Goal: Information Seeking & Learning: Learn about a topic

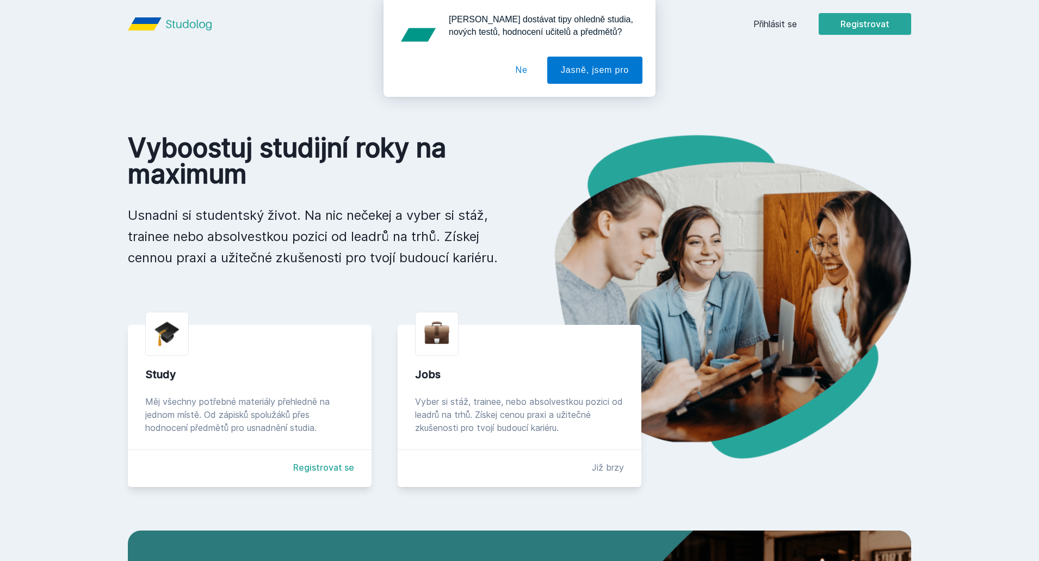
click at [775, 16] on div "Chceš dostávat tipy ohledně studia, nových testů, hodnocení učitelů a předmětů?…" at bounding box center [519, 48] width 1039 height 97
click at [779, 19] on div "Chceš dostávat tipy ohledně studia, nových testů, hodnocení učitelů a předmětů?…" at bounding box center [519, 48] width 1039 height 97
click at [774, 32] on div "Chceš dostávat tipy ohledně studia, nových testů, hodnocení učitelů a předmětů?…" at bounding box center [519, 48] width 1039 height 97
click at [513, 67] on button "Ne" at bounding box center [521, 70] width 39 height 27
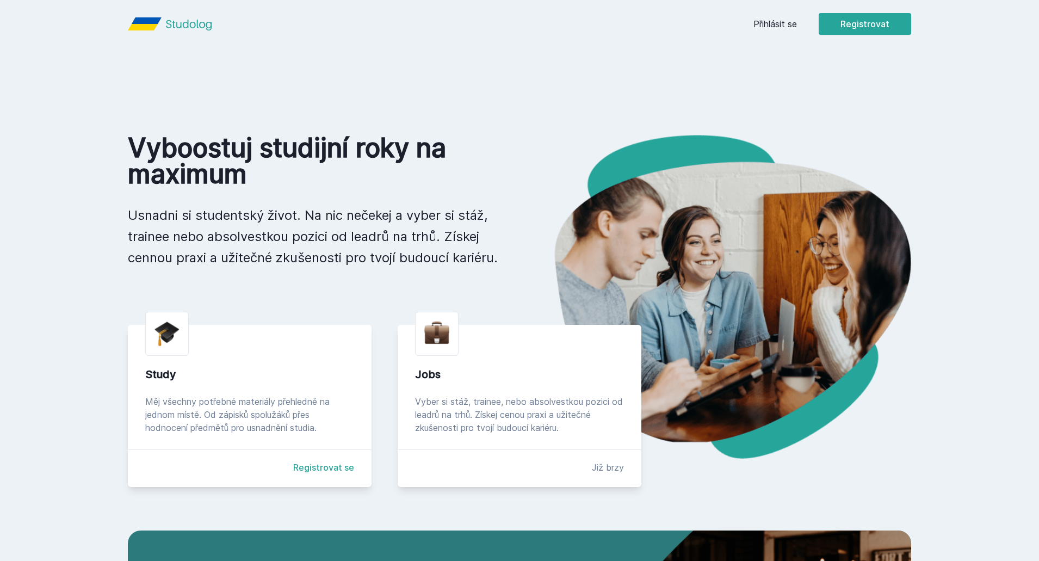
click at [789, 28] on link "Přihlásit se" at bounding box center [775, 23] width 44 height 13
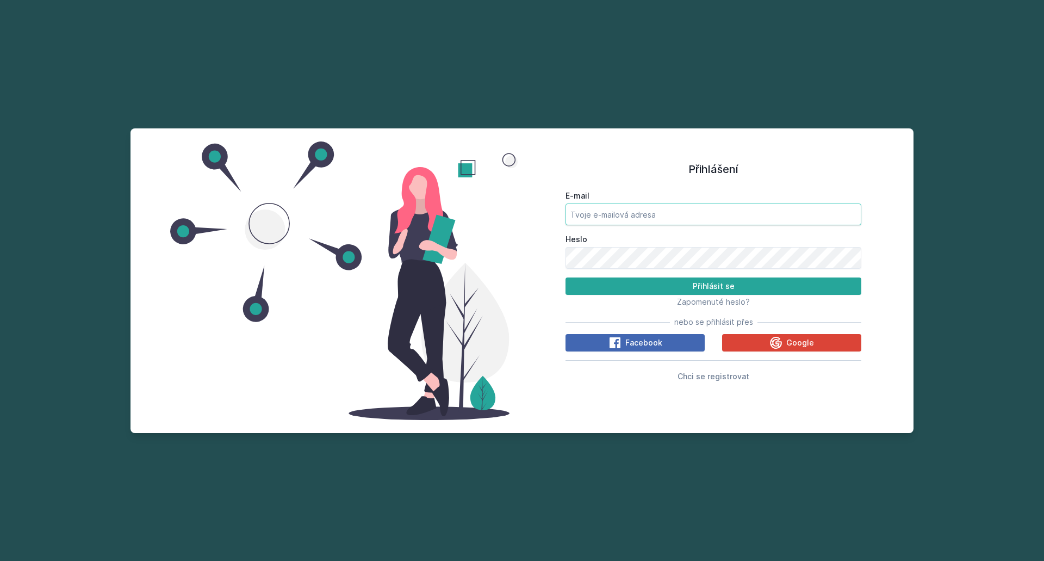
click at [669, 210] on input "E-mail" at bounding box center [714, 214] width 296 height 22
type input "bartveidr@gmail.com"
click at [566, 277] on button "Přihlásit se" at bounding box center [714, 285] width 296 height 17
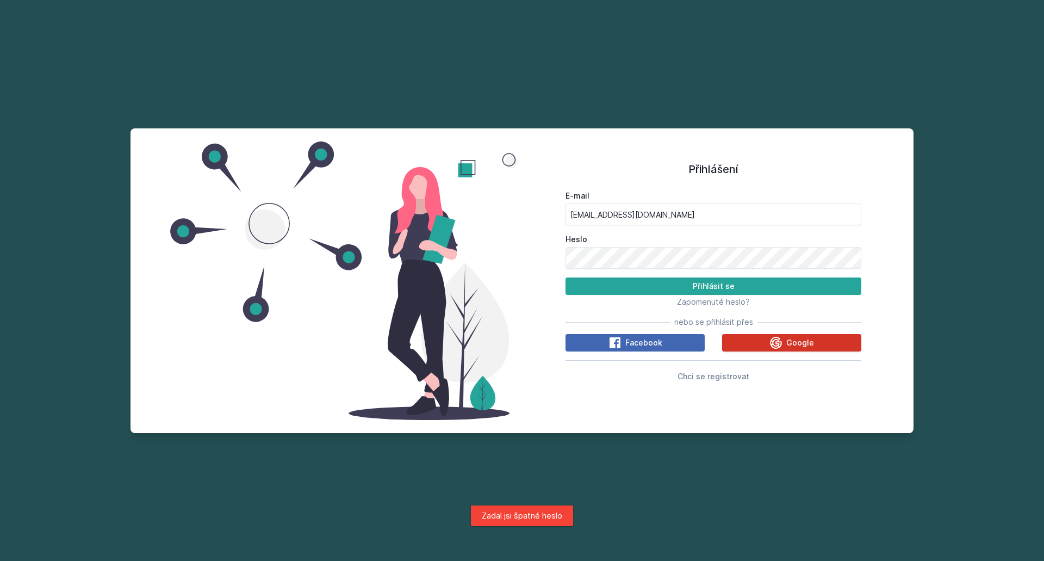
click at [751, 341] on button "Google" at bounding box center [791, 342] width 139 height 17
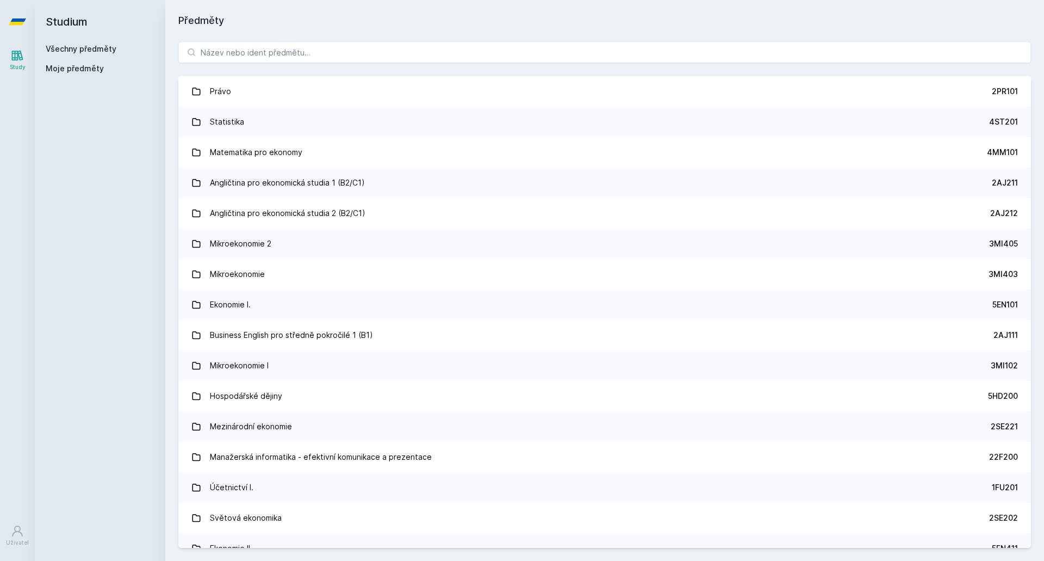
click at [20, 20] on icon at bounding box center [17, 21] width 17 height 7
click at [15, 60] on icon at bounding box center [17, 56] width 11 height 10
click at [265, 56] on input "search" at bounding box center [604, 52] width 853 height 22
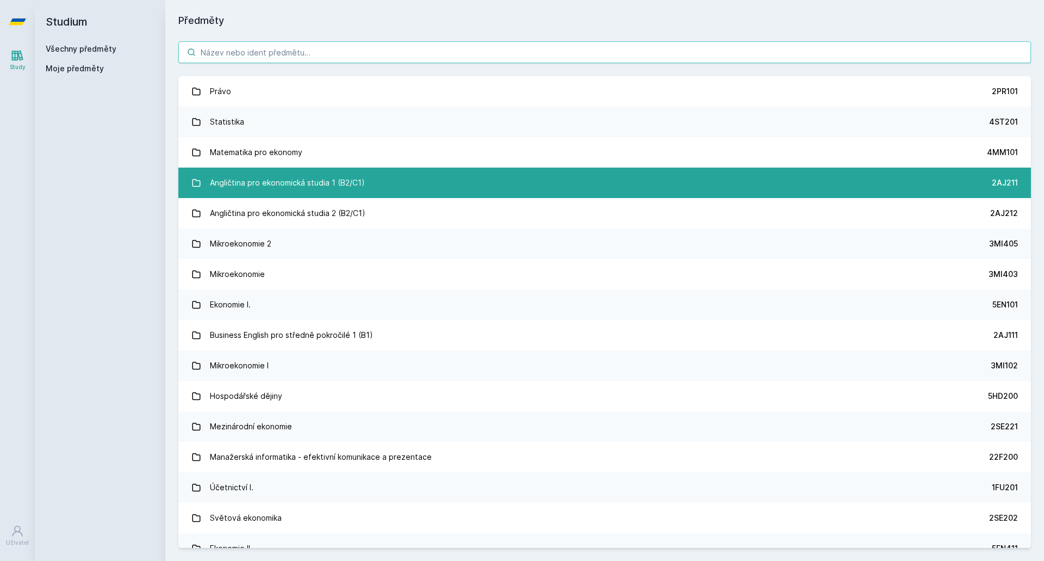
drag, startPoint x: 287, startPoint y: 106, endPoint x: 287, endPoint y: 169, distance: 62.5
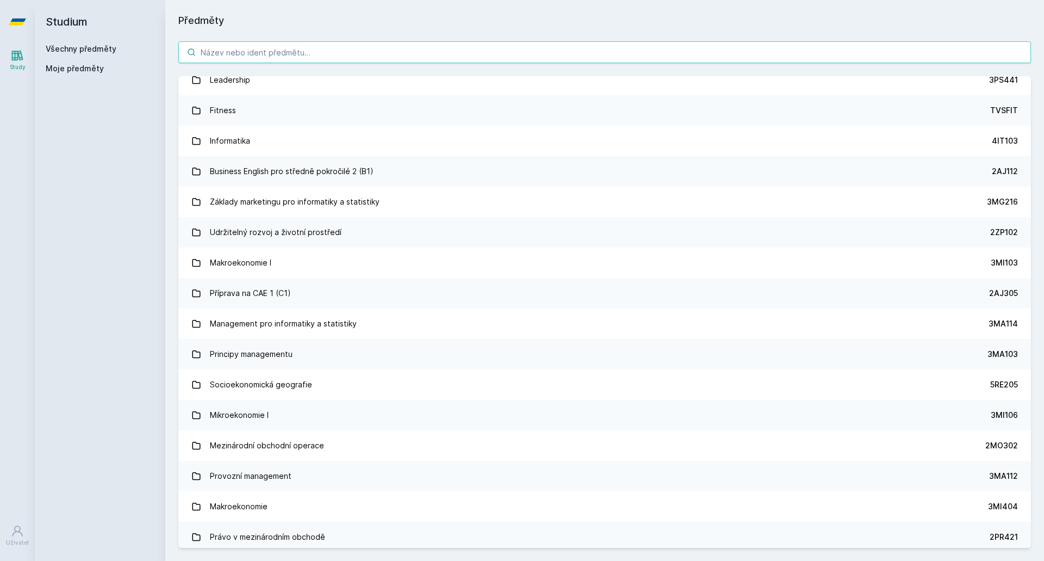
scroll to position [924, 0]
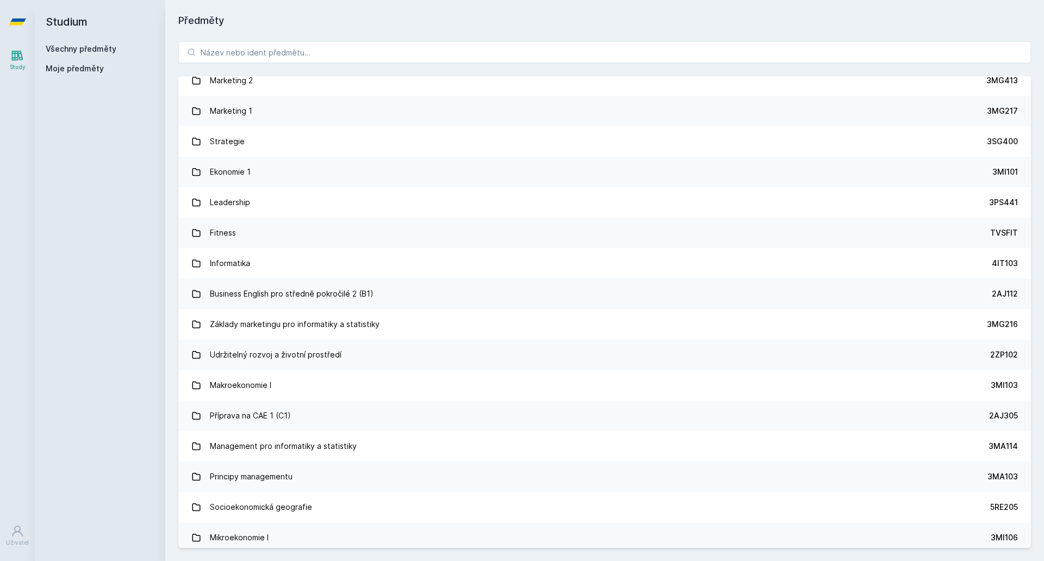
drag, startPoint x: 164, startPoint y: 124, endPoint x: 211, endPoint y: 32, distance: 103.9
click at [222, 46] on input "search" at bounding box center [604, 52] width 853 height 22
click at [234, 46] on input "search" at bounding box center [604, 52] width 853 height 22
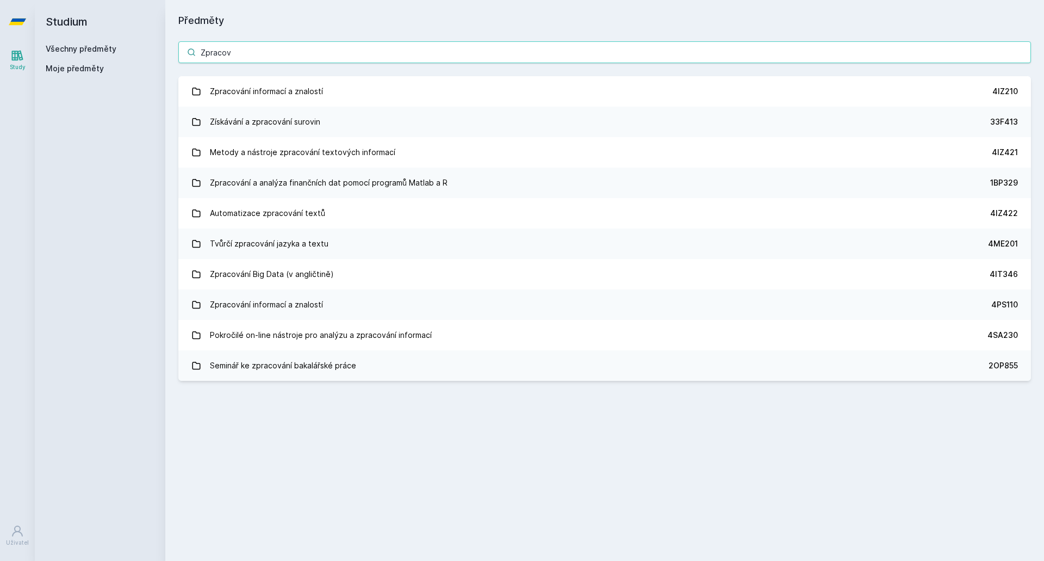
scroll to position [0, 0]
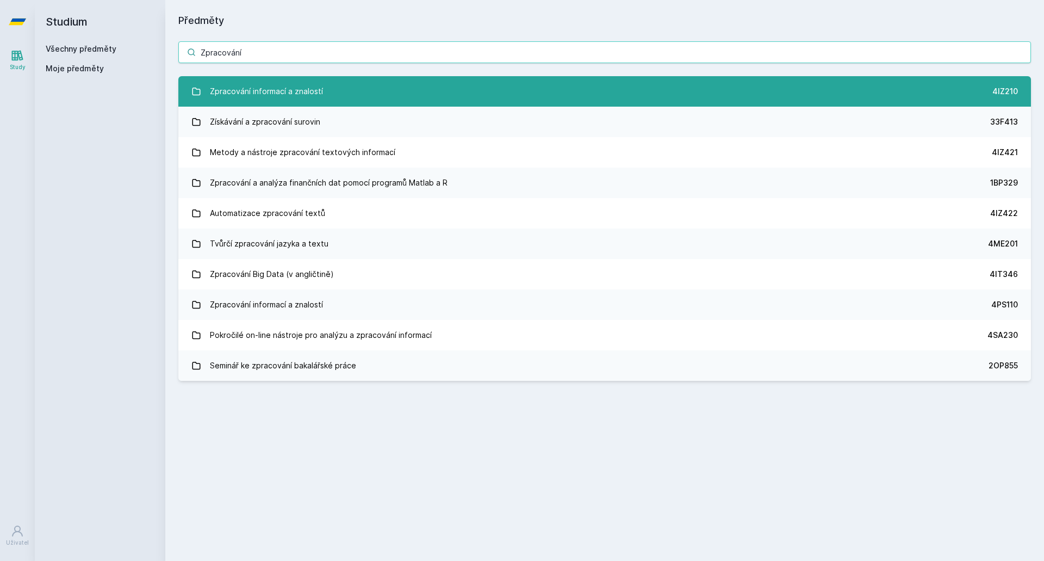
type input "Zpracování"
click at [239, 85] on div "Zpracování informací a znalostí" at bounding box center [266, 91] width 113 height 22
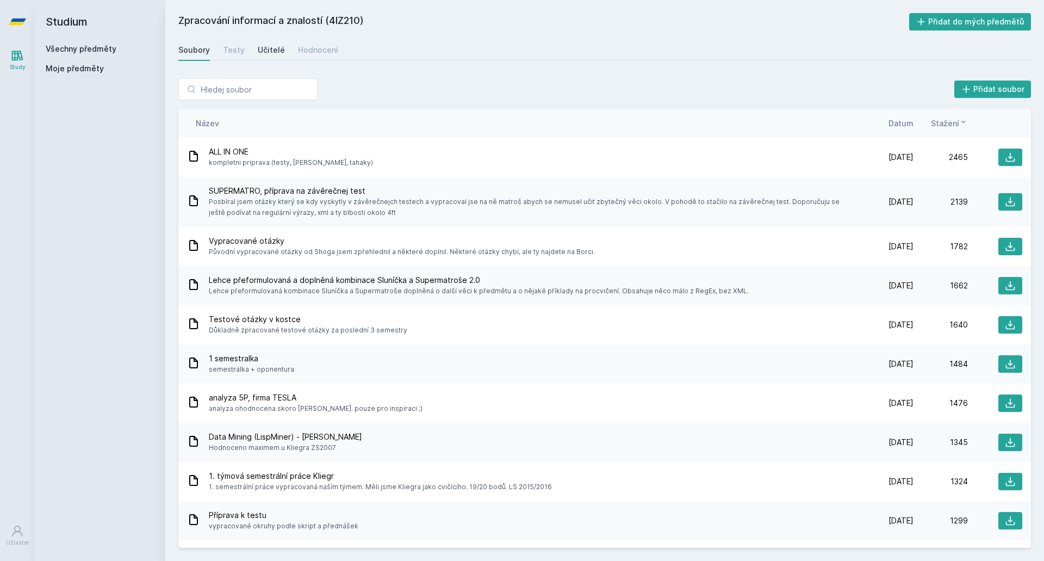
click at [268, 52] on div "Učitelé" at bounding box center [271, 50] width 27 height 11
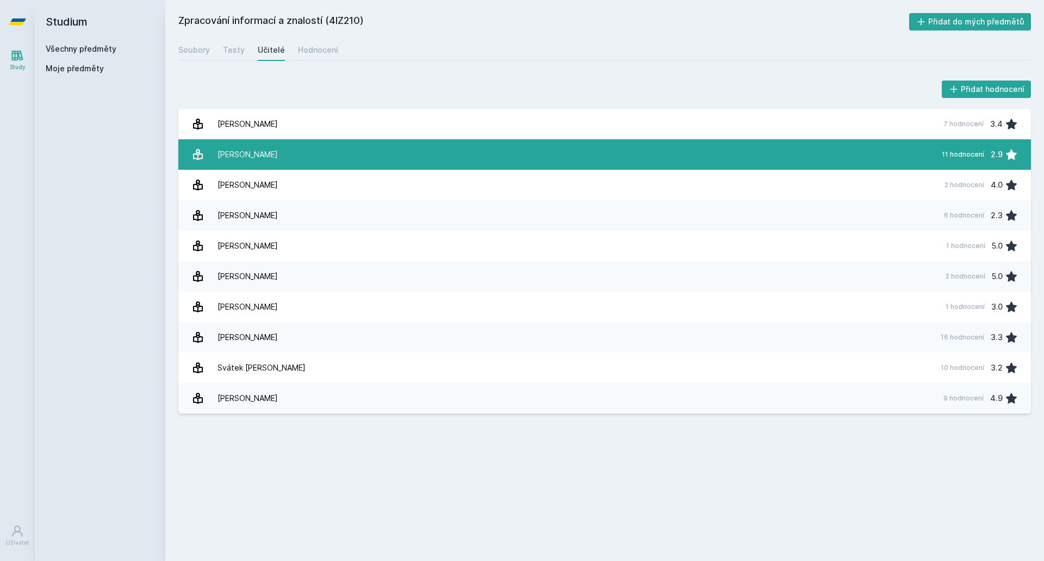
click at [282, 150] on link "[PERSON_NAME] 11 hodnocení 2.9" at bounding box center [604, 154] width 853 height 30
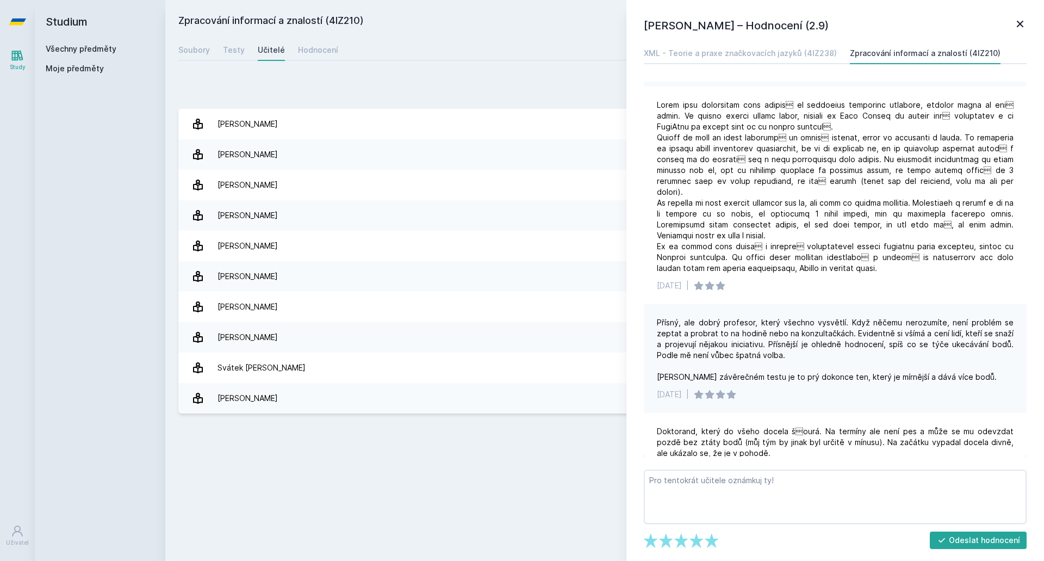
scroll to position [495, 0]
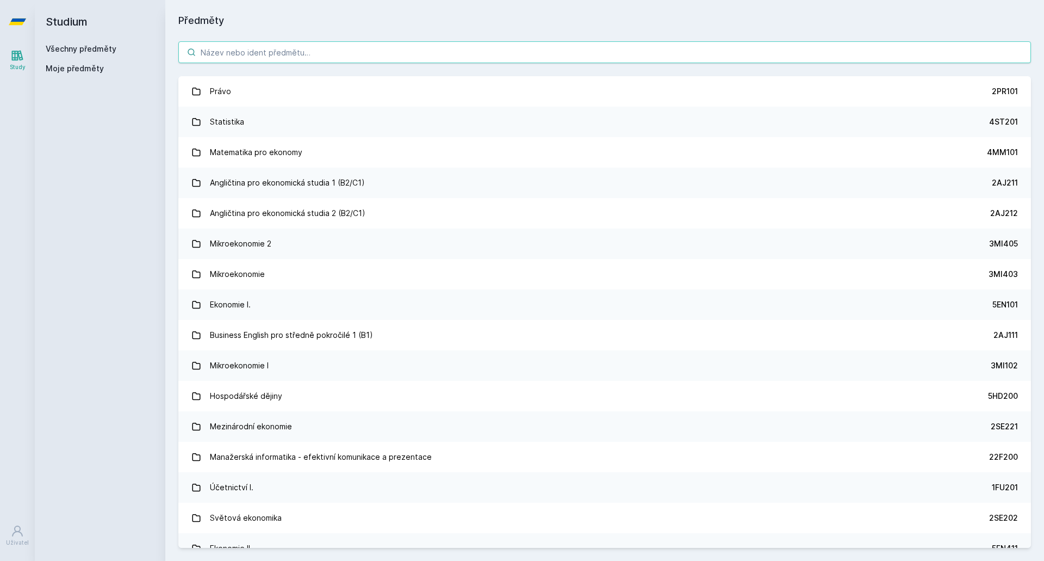
click at [239, 55] on input "search" at bounding box center [604, 52] width 853 height 22
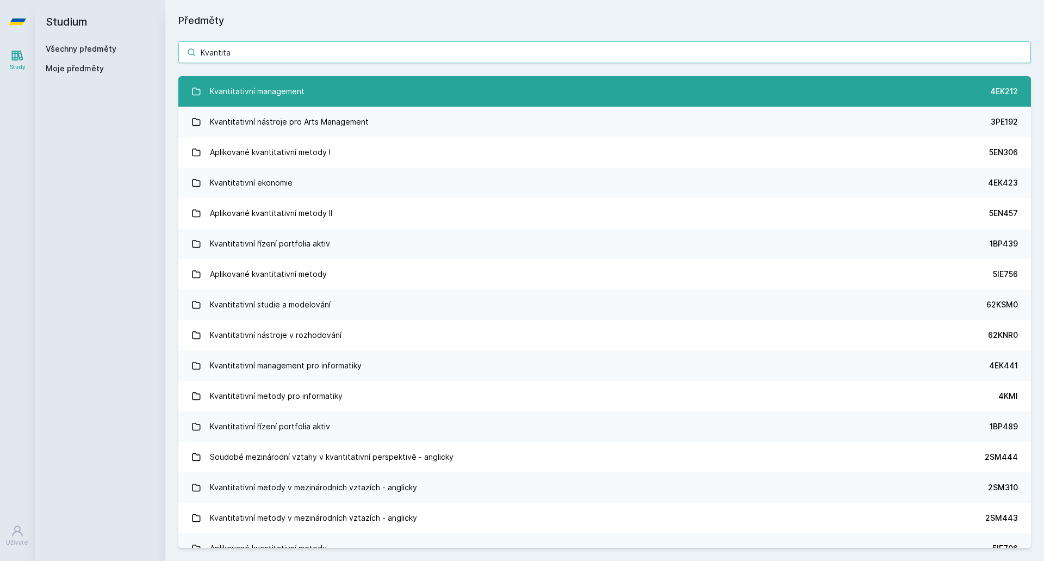
type input "Kvantita"
click at [240, 82] on div "Kvantitativní management" at bounding box center [257, 91] width 95 height 22
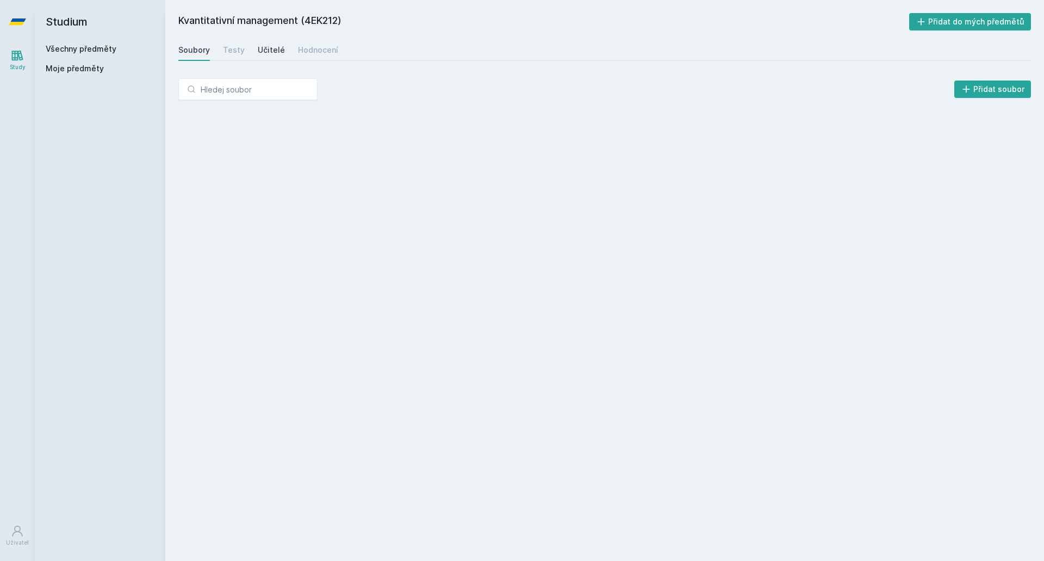
click at [269, 51] on div "Učitelé" at bounding box center [271, 50] width 27 height 11
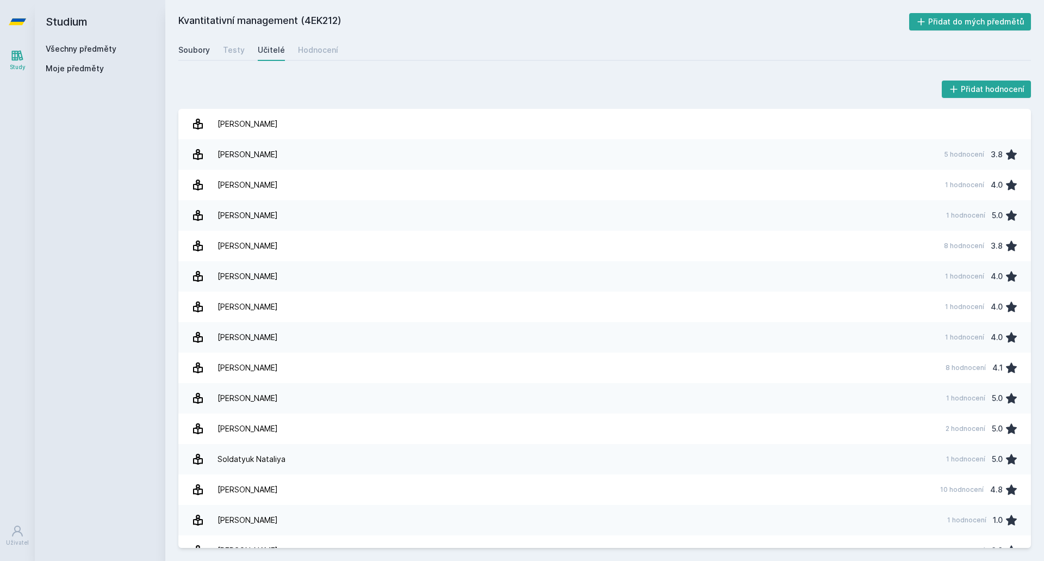
click at [185, 53] on div "Soubory" at bounding box center [194, 50] width 32 height 11
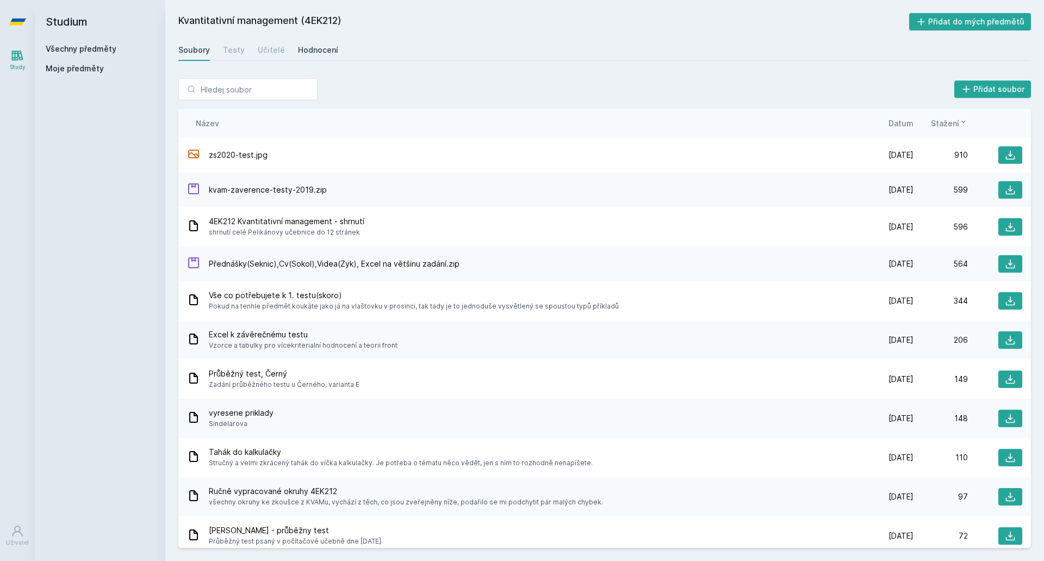
click at [312, 55] on div "Hodnocení" at bounding box center [318, 50] width 40 height 11
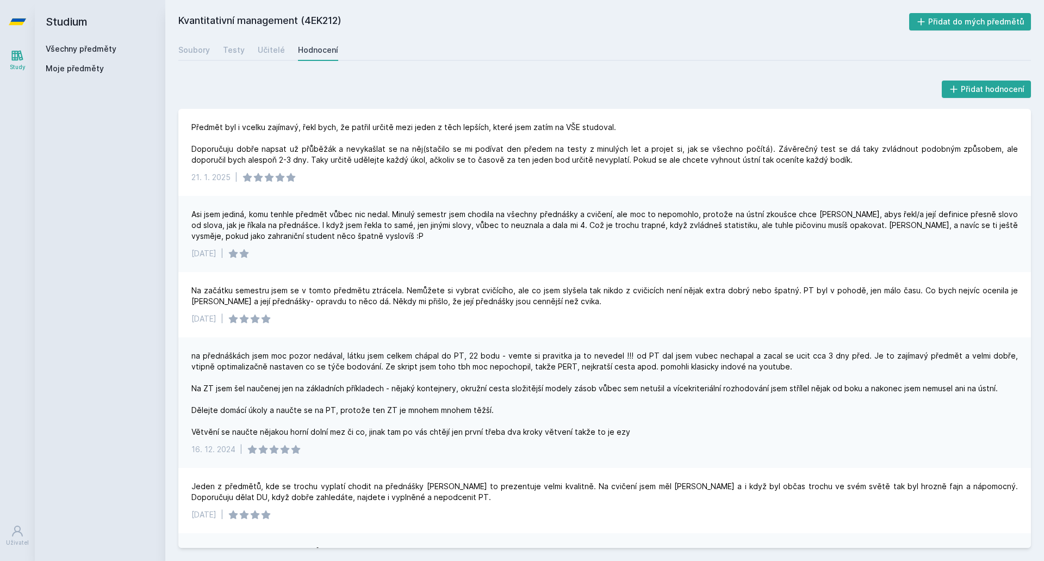
click at [246, 49] on div "Soubory Testy Učitelé Hodnocení" at bounding box center [604, 50] width 853 height 22
click at [234, 51] on div "Testy" at bounding box center [234, 50] width 22 height 11
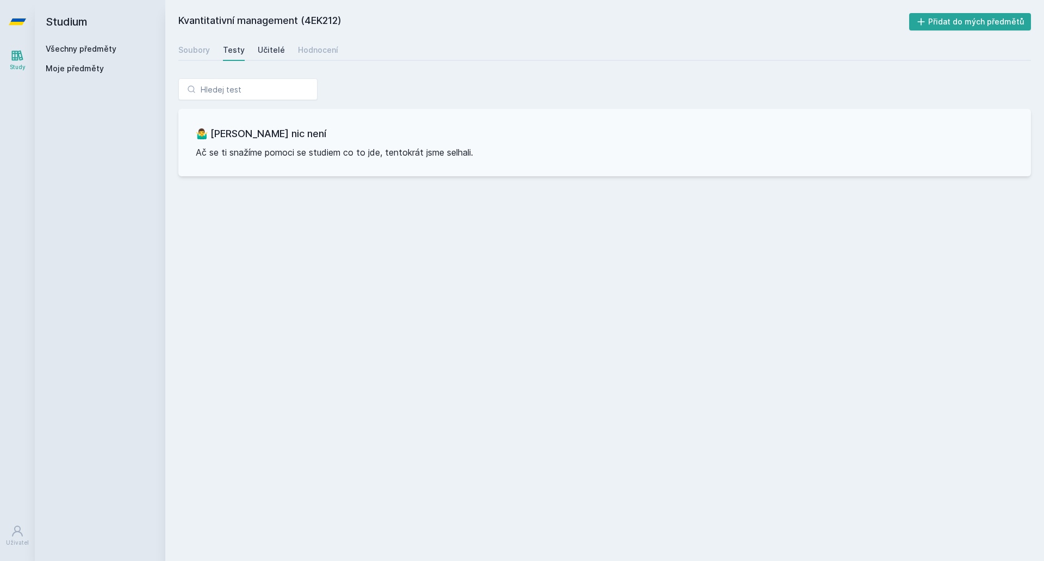
click at [265, 48] on div "Učitelé" at bounding box center [271, 50] width 27 height 11
